Goal: Find specific page/section: Find specific page/section

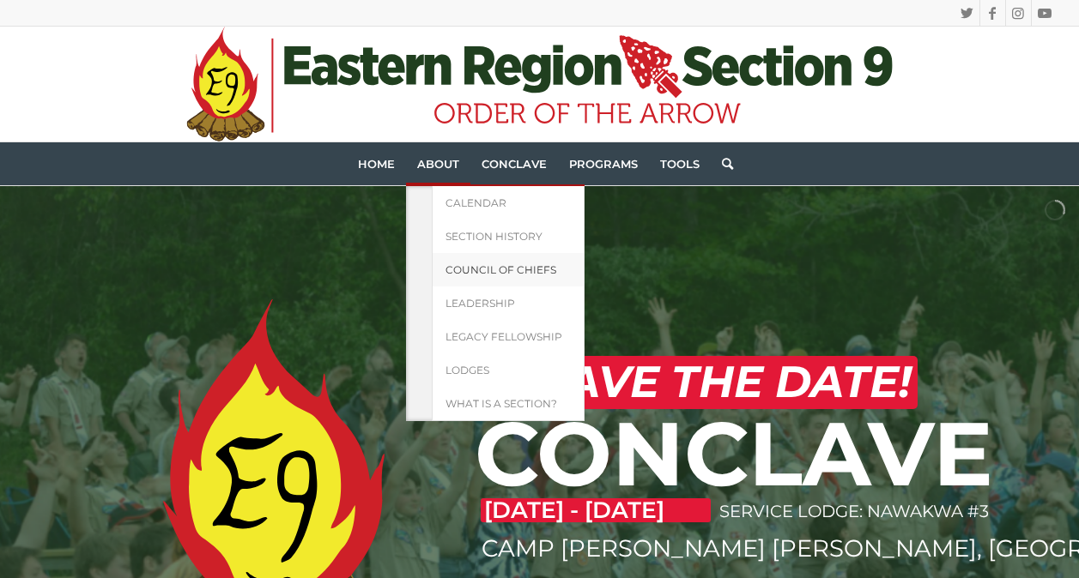
click at [461, 267] on span "Council of Chiefs" at bounding box center [500, 269] width 111 height 13
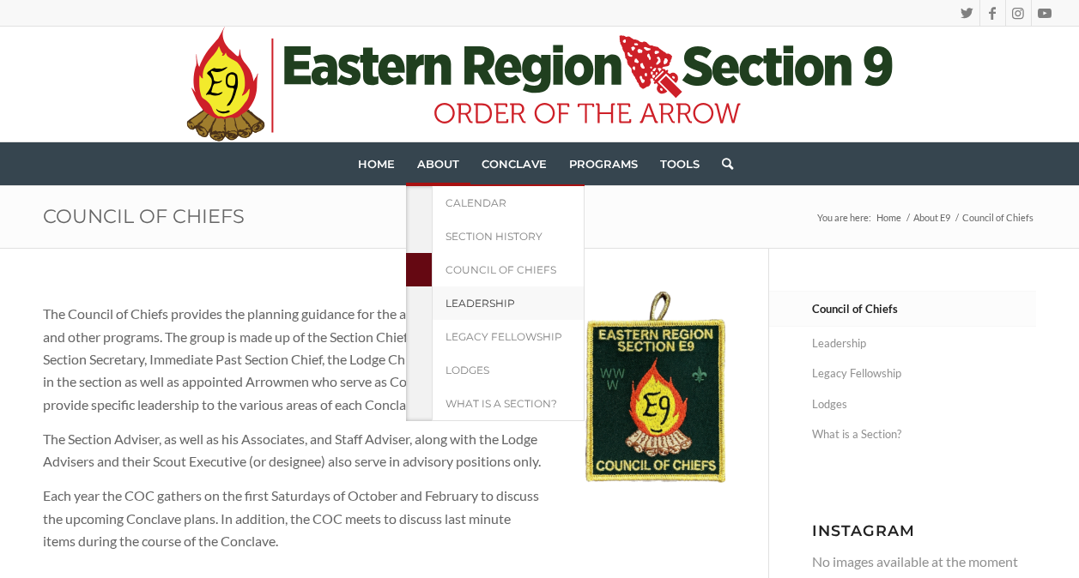
click at [457, 307] on span "Leadership" at bounding box center [480, 303] width 70 height 13
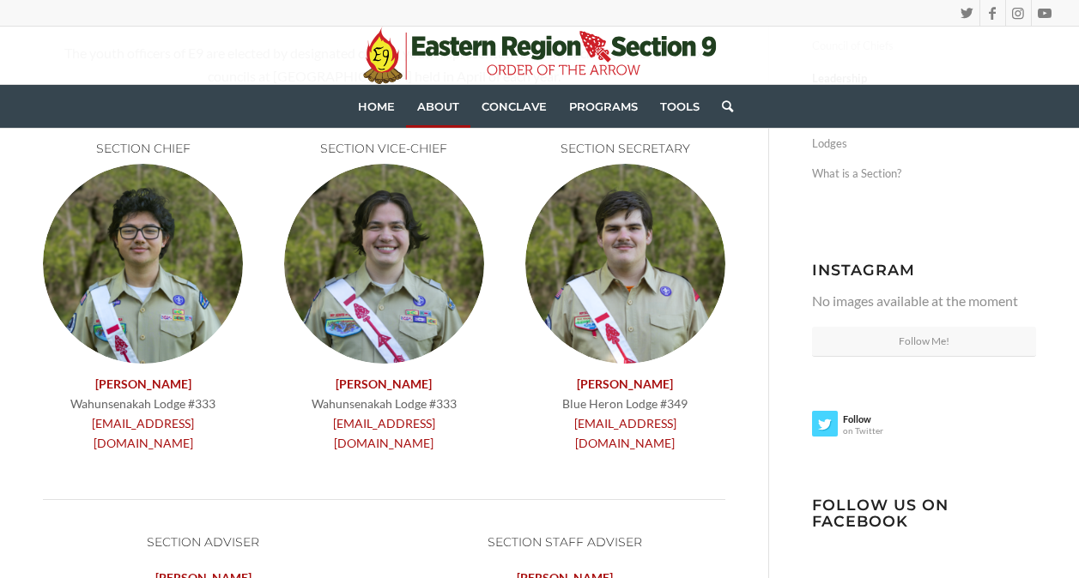
scroll to position [257, 0]
